Goal: Task Accomplishment & Management: Manage account settings

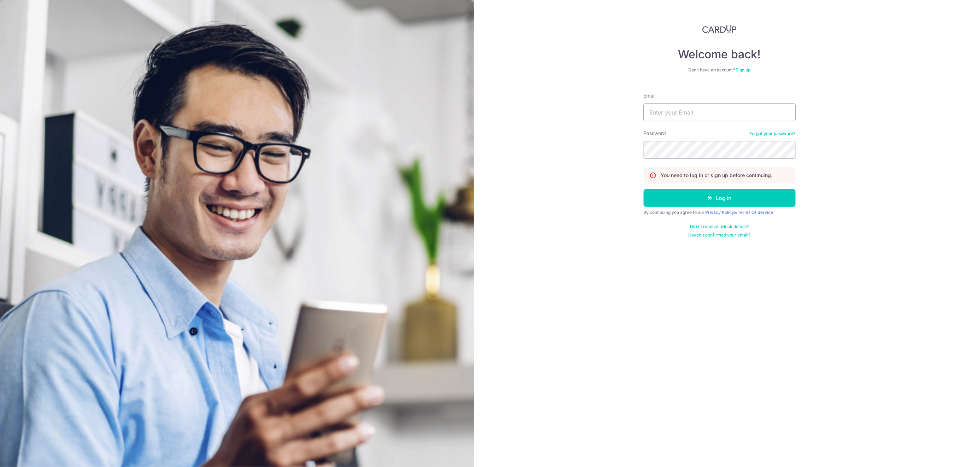
click at [703, 109] on input "Email" at bounding box center [719, 113] width 152 height 18
type input "[EMAIL_ADDRESS][DOMAIN_NAME]"
click at [734, 202] on button "Log in" at bounding box center [719, 198] width 152 height 18
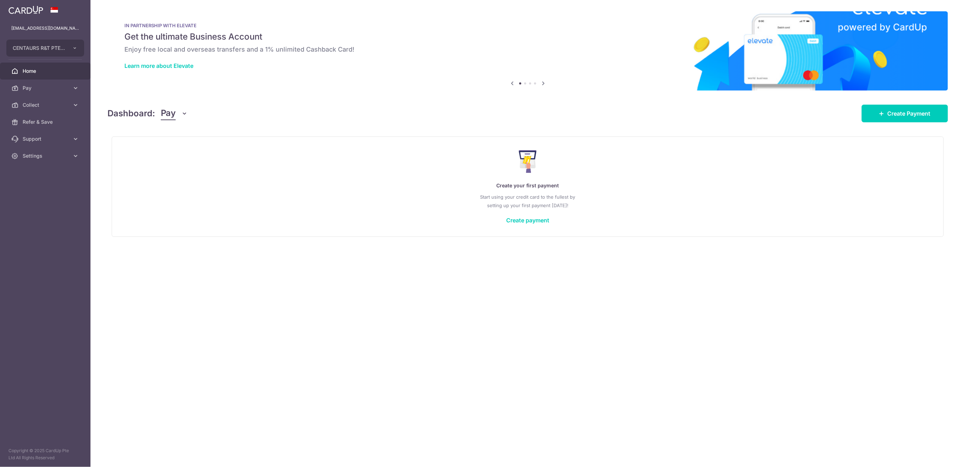
click at [46, 102] on span "Collect" at bounding box center [46, 104] width 47 height 7
